Goal: Find specific page/section: Find specific page/section

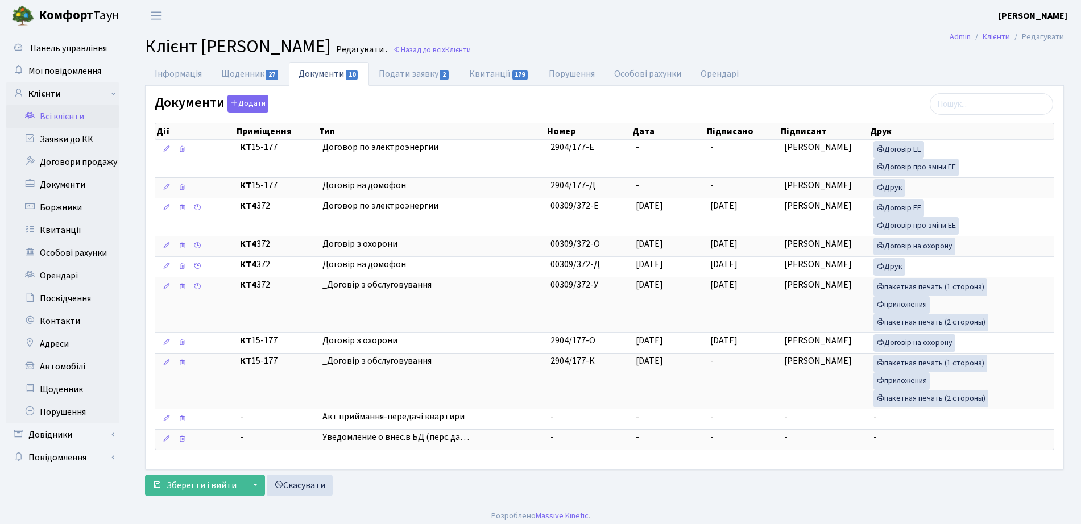
click at [498, 43] on h2 "Клієнт Долгіх Максим Вікторович Редагувати . Назад до всіх Клієнти" at bounding box center [604, 47] width 919 height 22
click at [471, 51] on link "Назад до всіх Клієнти" at bounding box center [432, 49] width 78 height 11
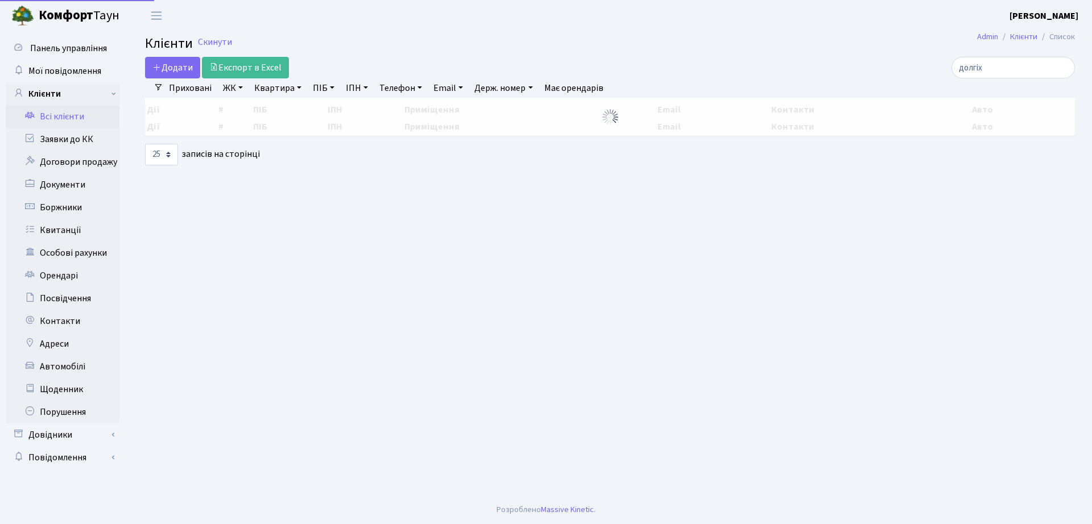
select select "25"
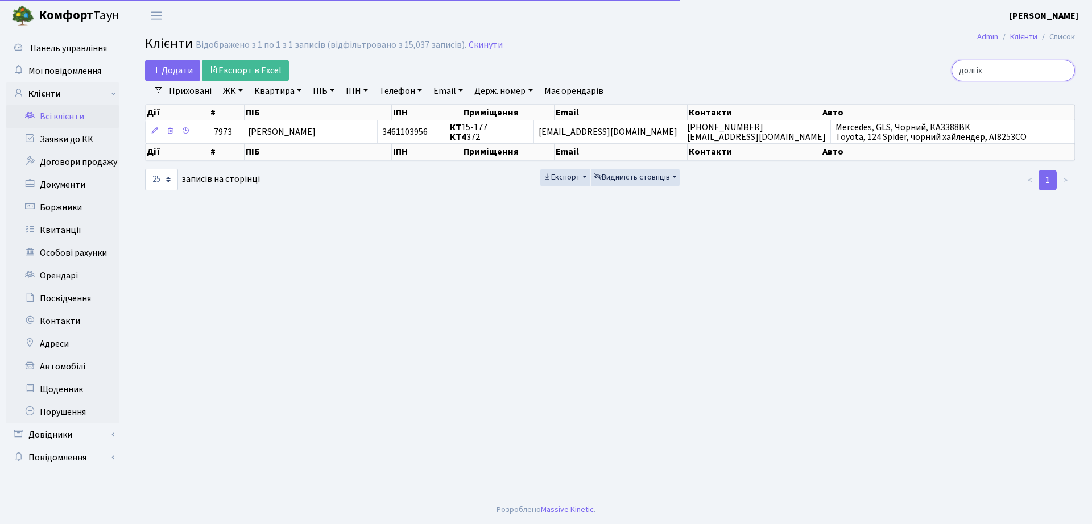
drag, startPoint x: 1036, startPoint y: 76, endPoint x: 792, endPoint y: 82, distance: 244.0
click at [792, 82] on div "Додати Експорт в Excel долгіх Фільтри Приховані ЖК ТХ, вул. [PERSON_NAME], 1/2 …" at bounding box center [609, 126] width 947 height 132
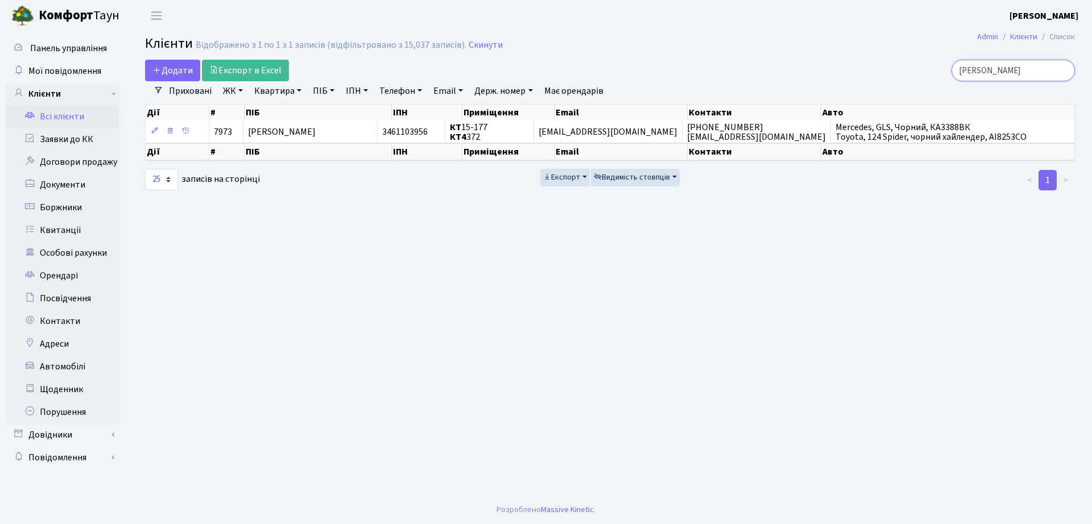
type input "[PERSON_NAME]"
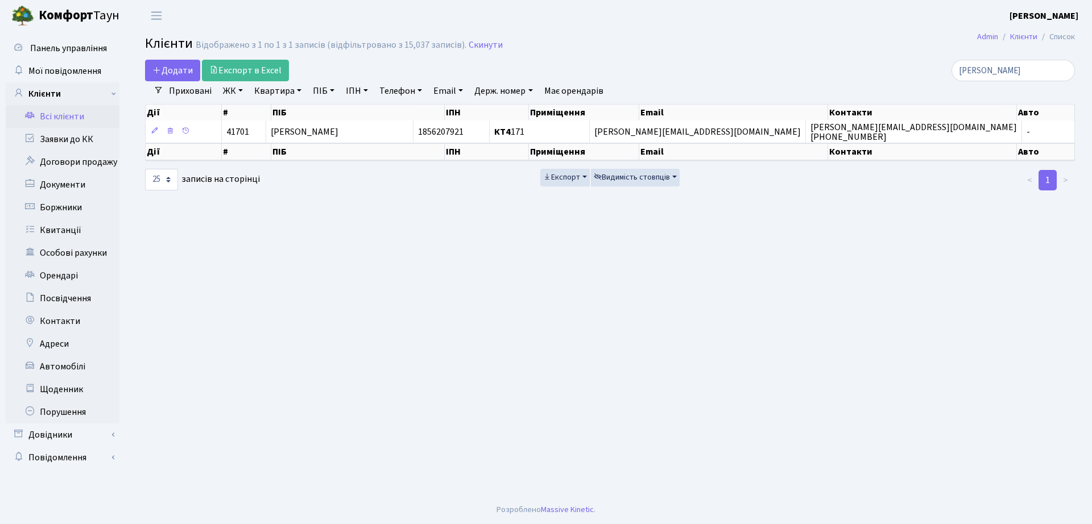
click at [281, 152] on th "ПІБ" at bounding box center [358, 151] width 174 height 17
click at [277, 148] on th "ПІБ" at bounding box center [358, 151] width 174 height 17
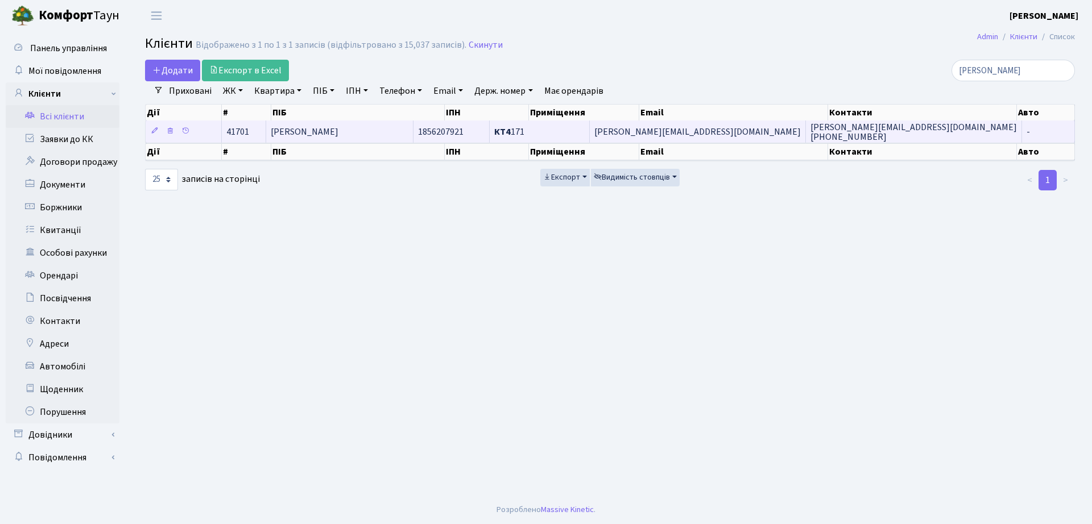
click at [284, 139] on td "[PERSON_NAME]" at bounding box center [339, 132] width 147 height 22
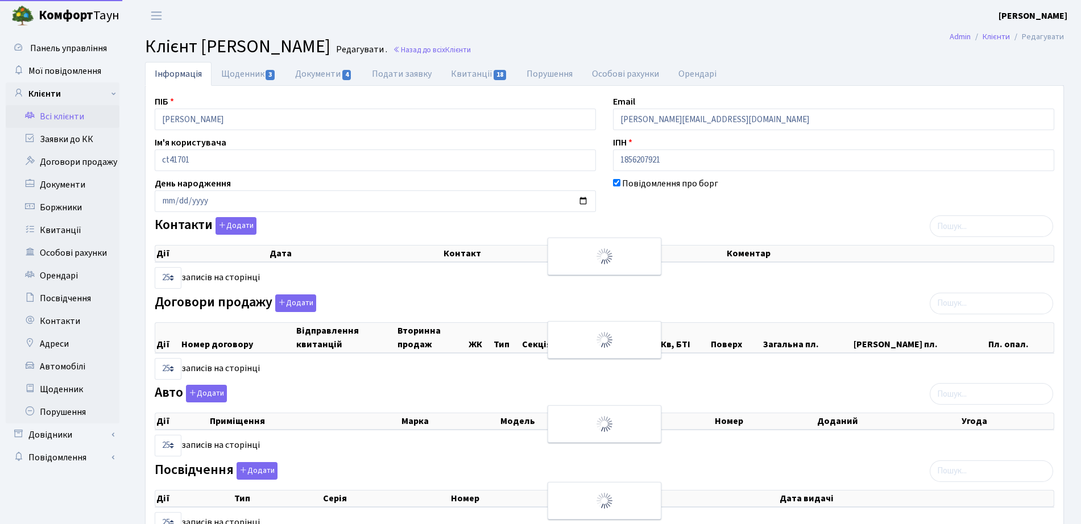
select select "25"
